Goal: Find contact information: Find contact information

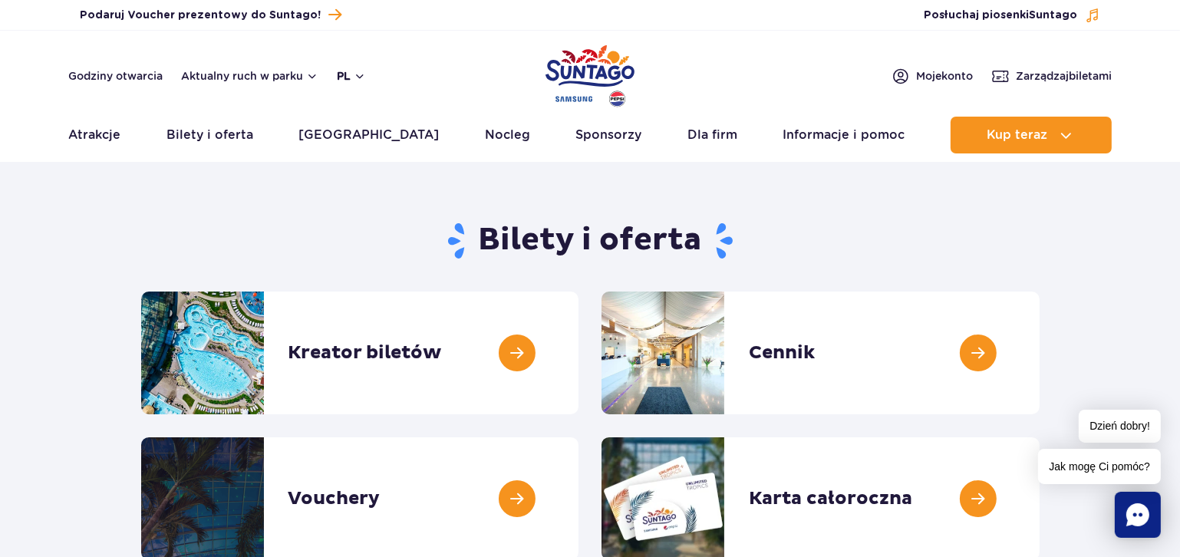
click at [357, 79] on button "pl" at bounding box center [351, 75] width 29 height 15
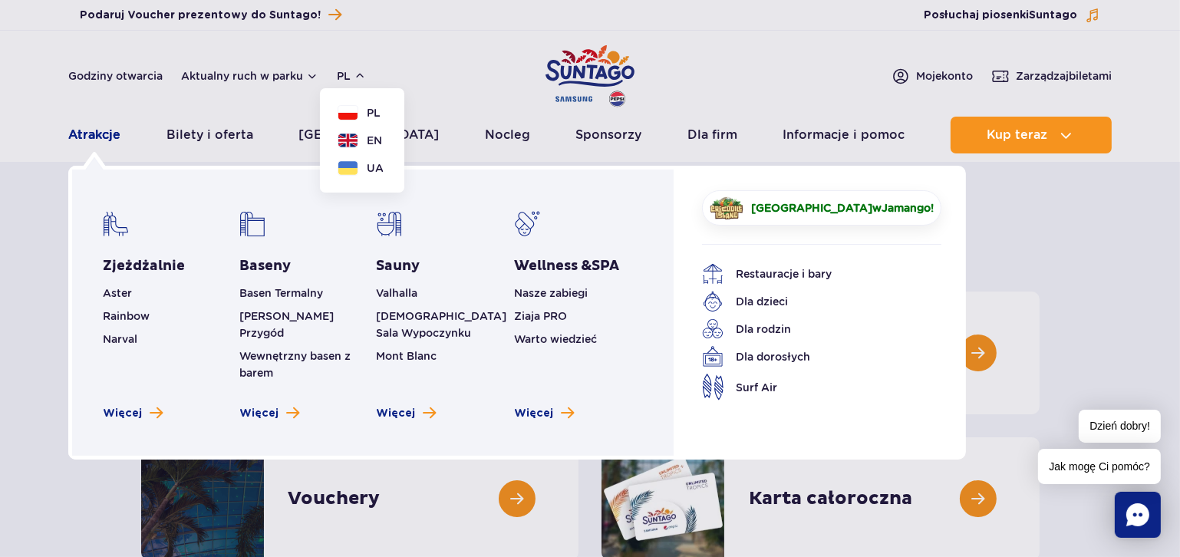
click at [110, 135] on link "Atrakcje" at bounding box center [94, 135] width 52 height 37
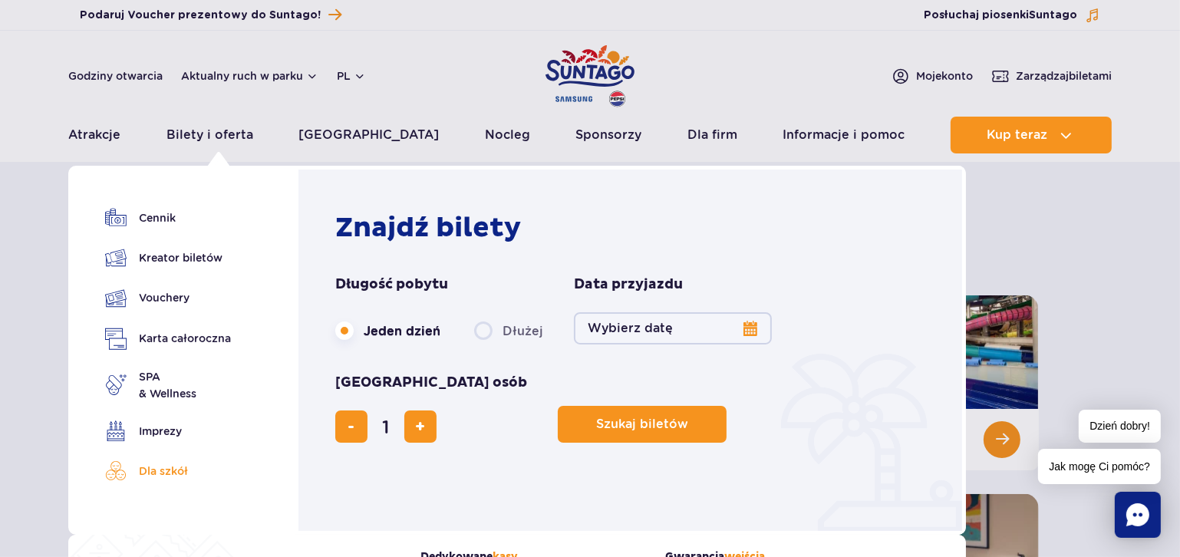
click at [165, 469] on link "Dla szkół" at bounding box center [168, 470] width 126 height 21
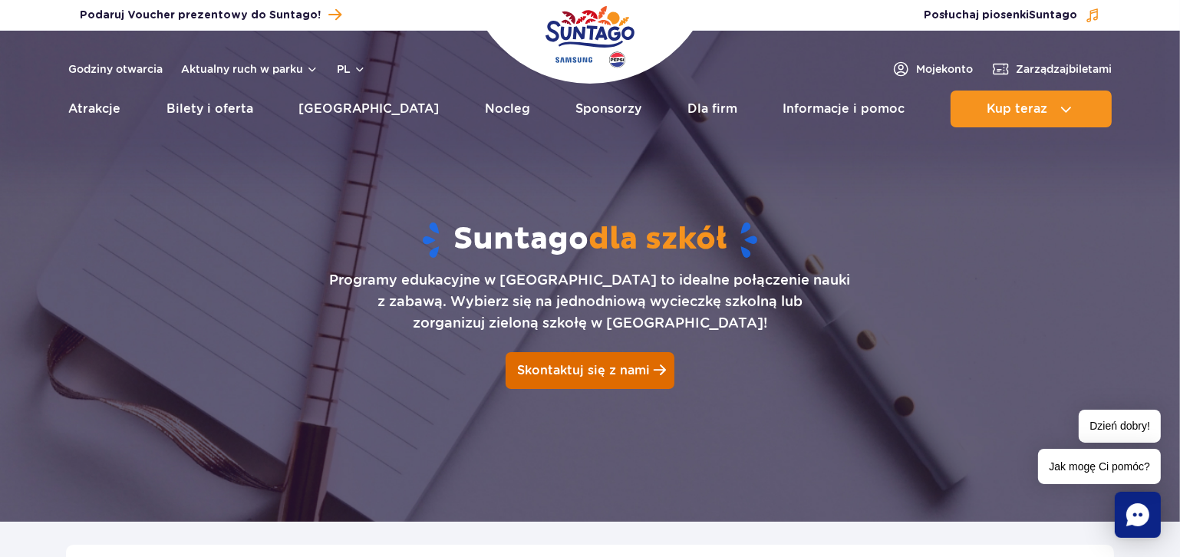
click at [619, 364] on span "Skontaktuj się z nami" at bounding box center [584, 370] width 133 height 15
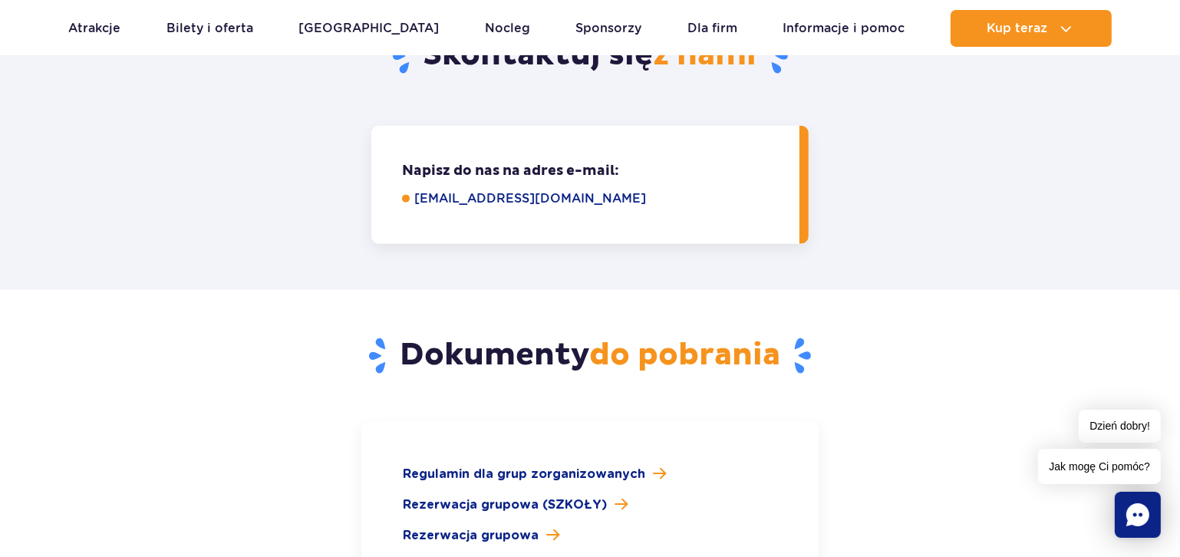
scroll to position [2070, 0]
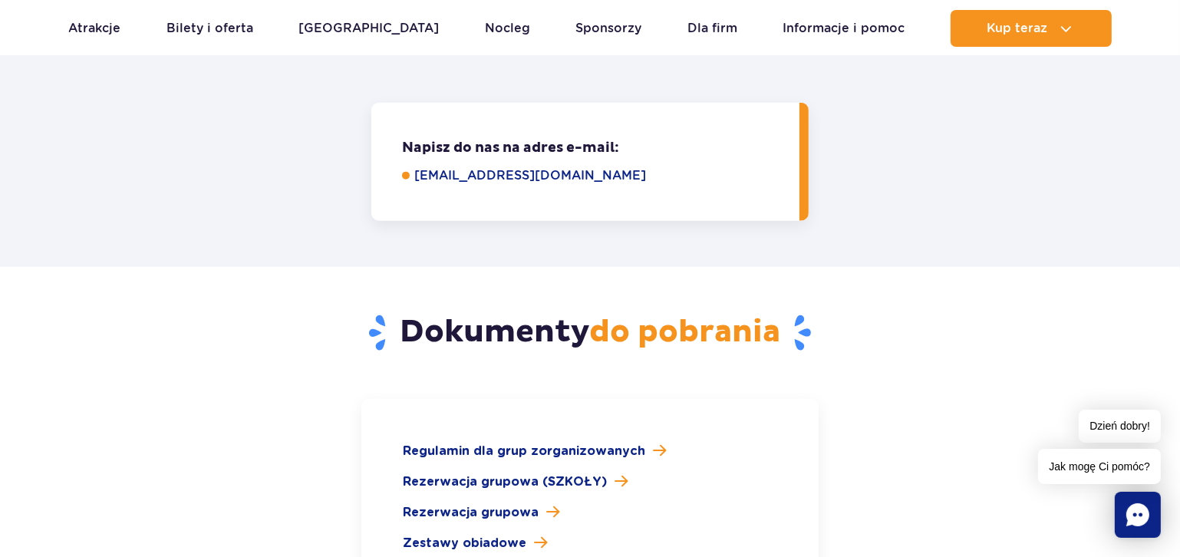
click at [559, 167] on link "grupy@parkofpoland.com" at bounding box center [596, 176] width 364 height 18
click at [526, 473] on span "Rezerwacja grupowa (SZKOŁY)" at bounding box center [505, 482] width 204 height 18
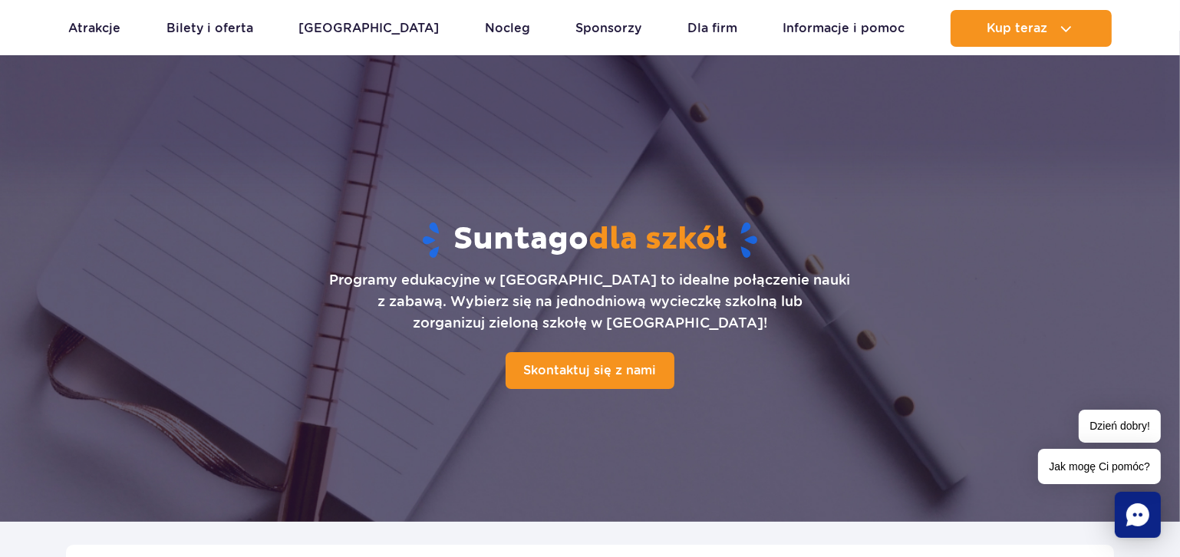
scroll to position [0, 0]
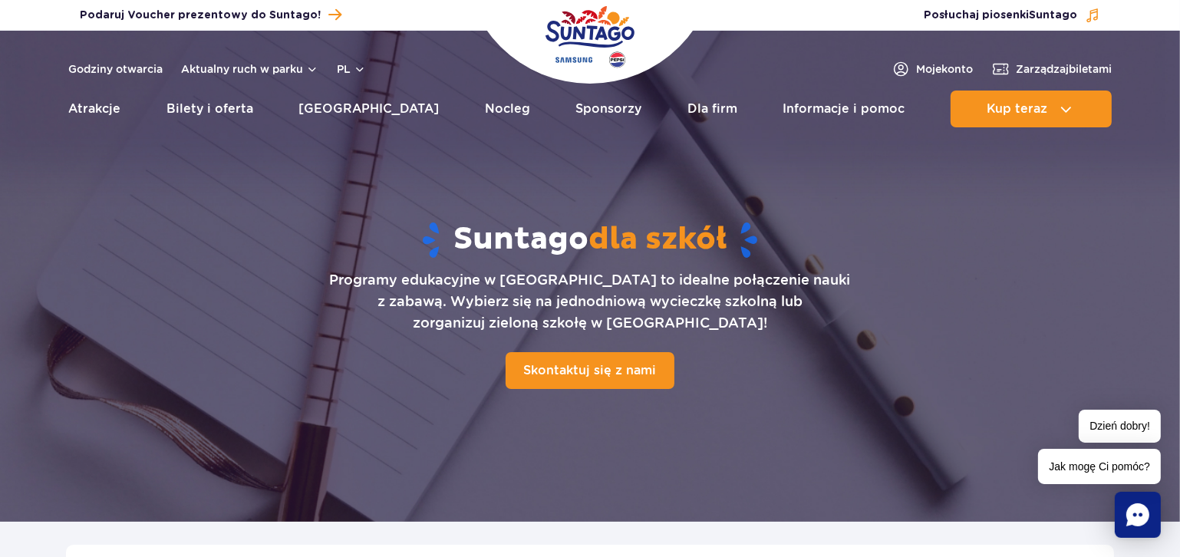
click at [357, 170] on div "Suntago dla szkół Programy edukacyjne w Suntago to idealne połączenie nauki z z…" at bounding box center [590, 304] width 987 height 302
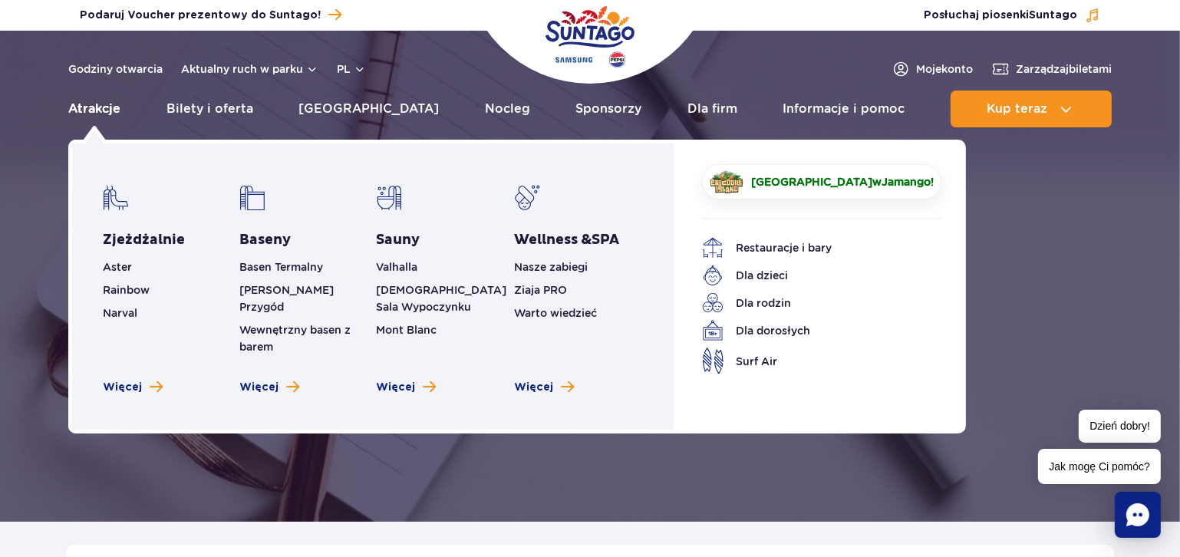
click at [109, 105] on link "Atrakcje" at bounding box center [94, 109] width 52 height 37
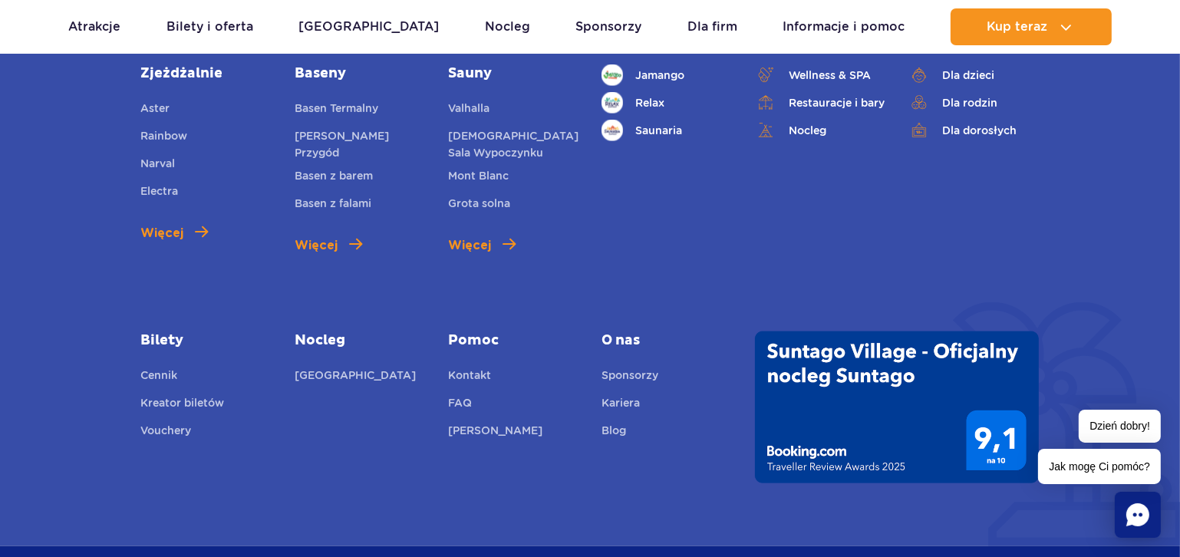
scroll to position [2301, 0]
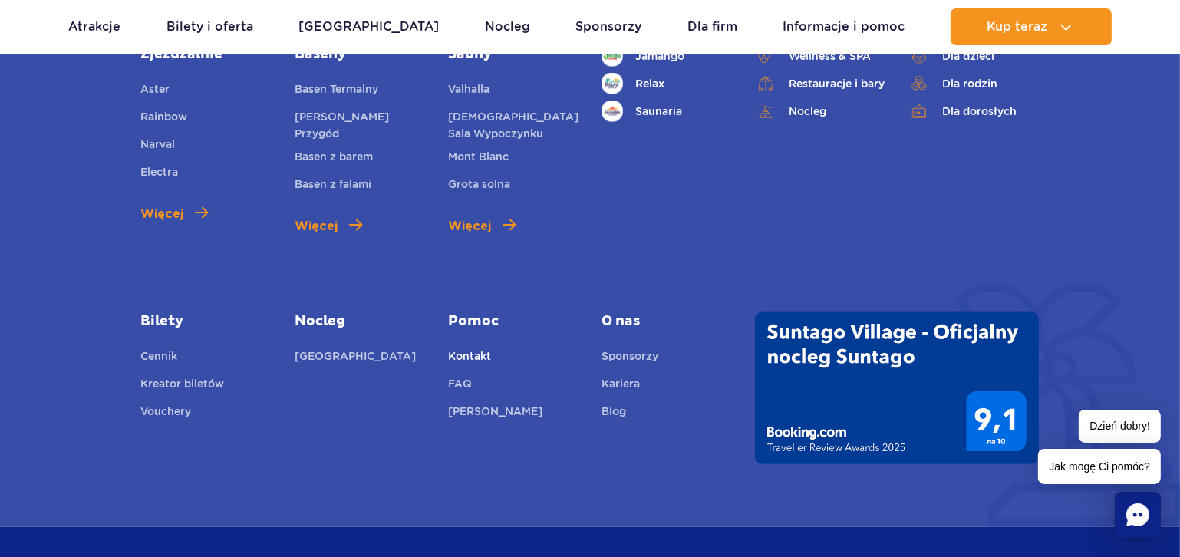
click at [488, 355] on link "Kontakt" at bounding box center [469, 358] width 43 height 21
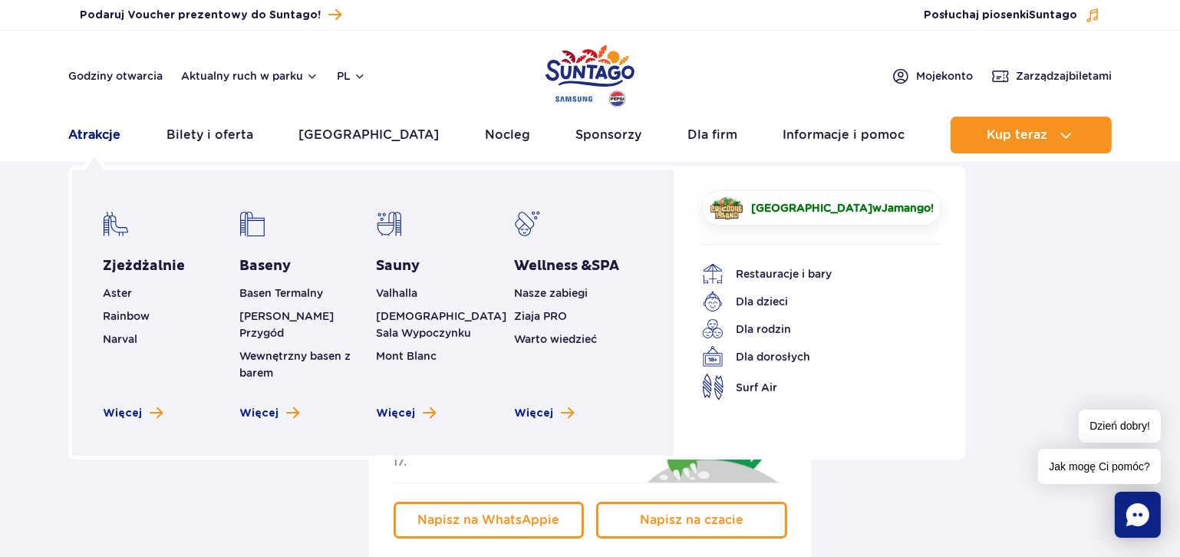
click at [108, 129] on link "Atrakcje" at bounding box center [94, 135] width 52 height 37
